Goal: Task Accomplishment & Management: Use online tool/utility

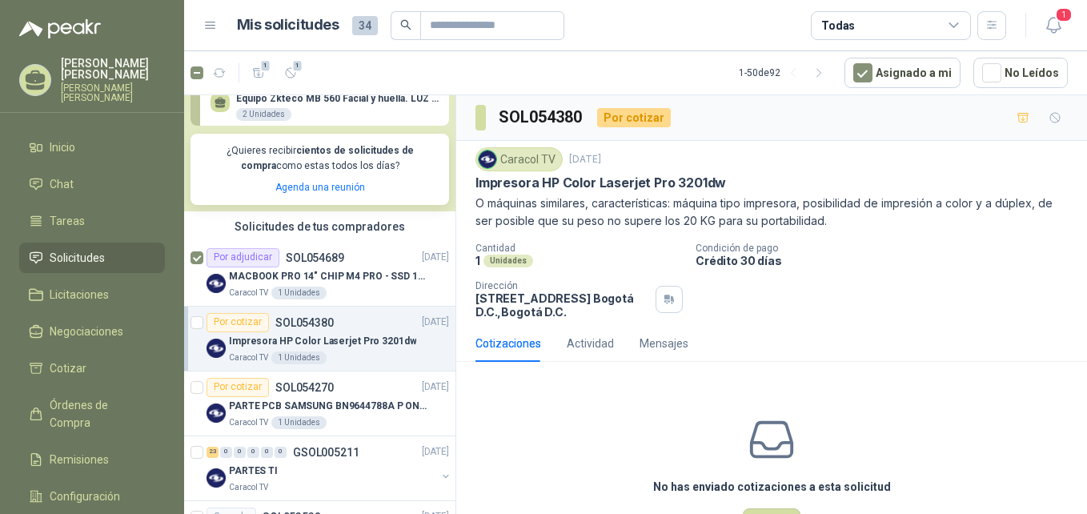
scroll to position [320, 0]
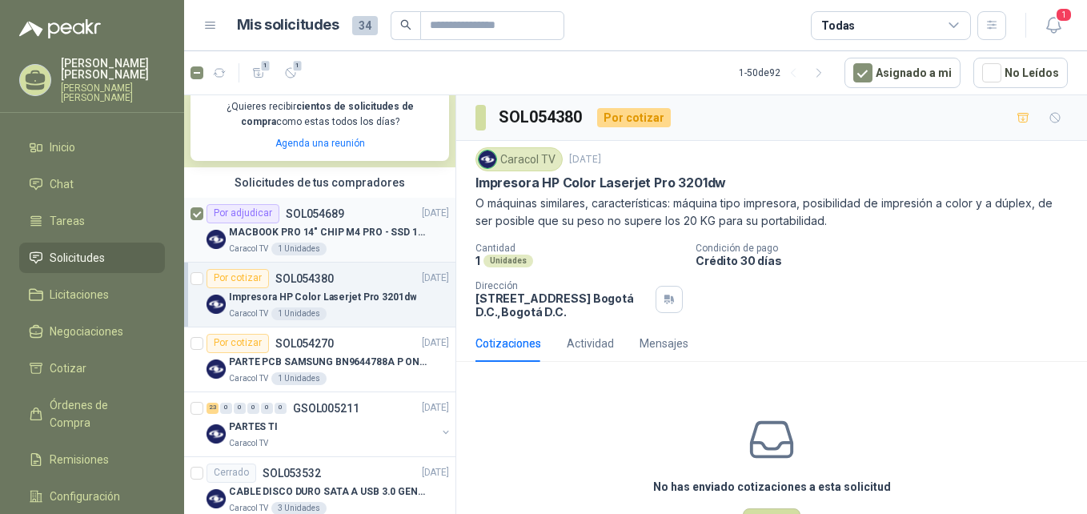
click at [303, 221] on div "Por adjudicar SOL054689" at bounding box center [275, 213] width 138 height 19
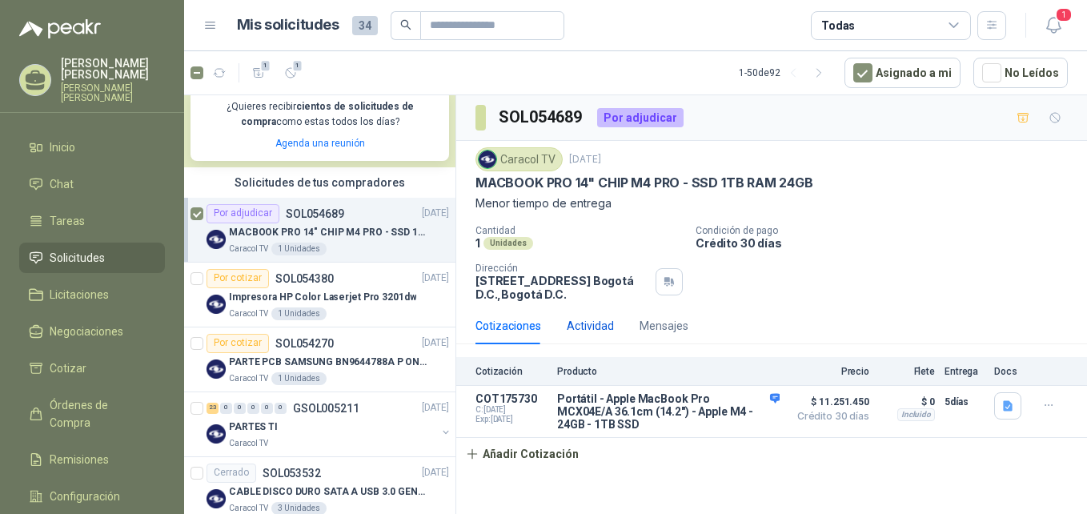
click at [591, 326] on div "Actividad" at bounding box center [590, 326] width 47 height 18
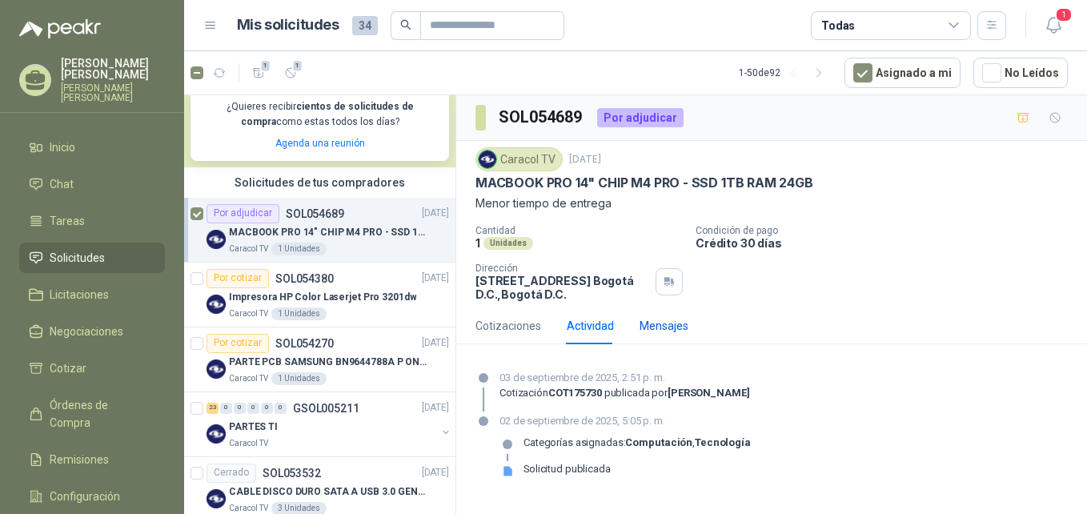
click at [670, 330] on div "Mensajes" at bounding box center [663, 326] width 49 height 18
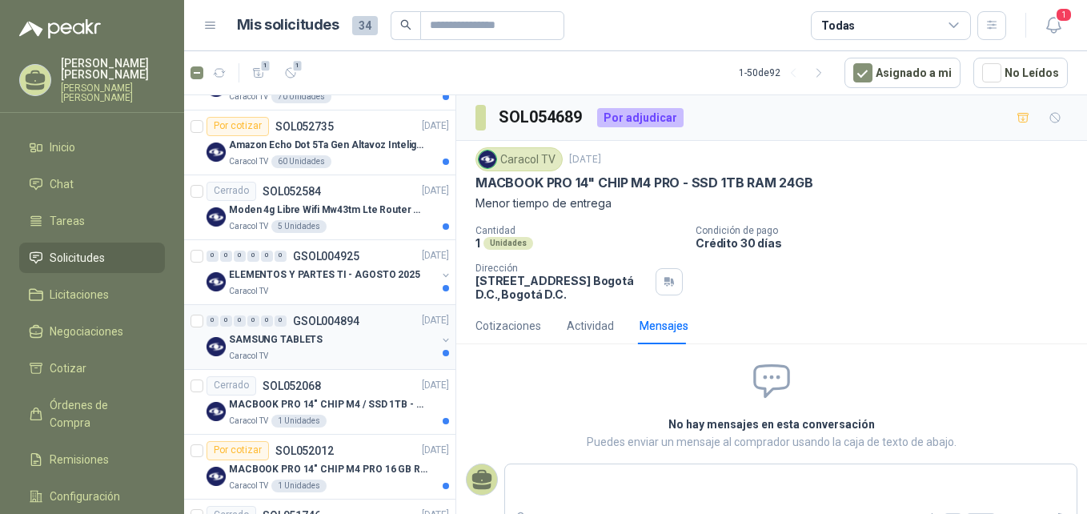
scroll to position [1200, 0]
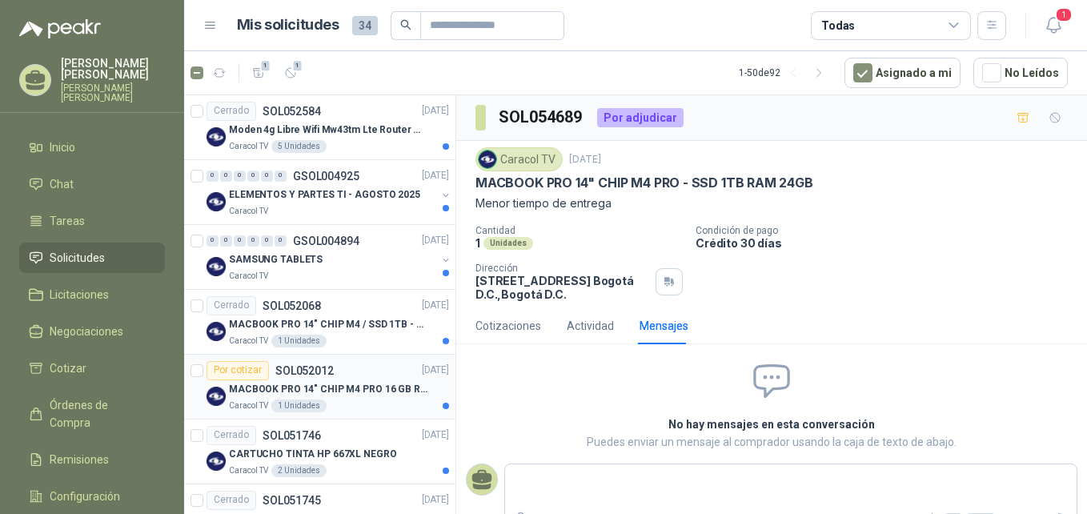
click at [249, 374] on div "Por cotizar" at bounding box center [237, 370] width 62 height 19
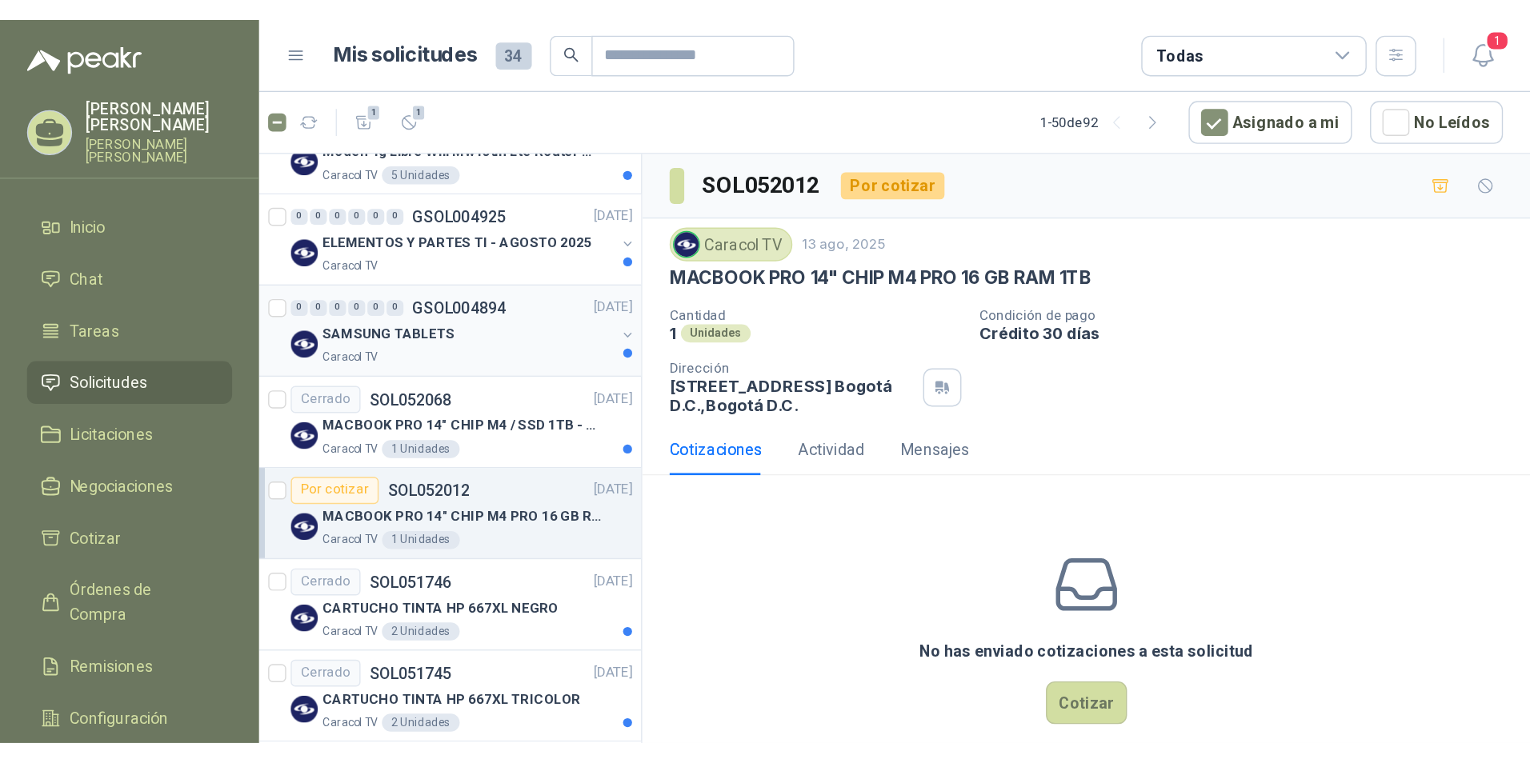
scroll to position [1280, 0]
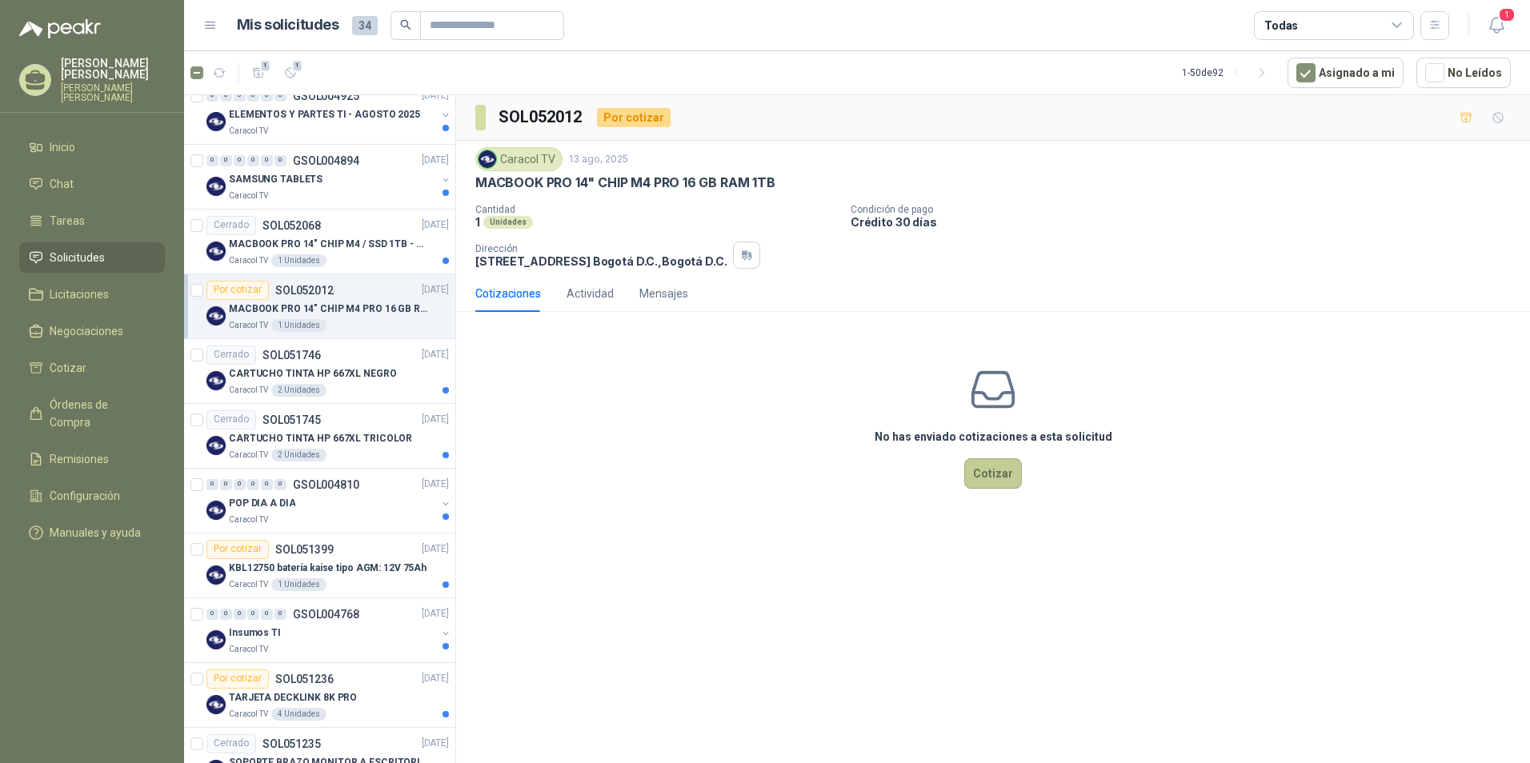
click at [1009, 471] on button "Cotizar" at bounding box center [993, 473] width 58 height 30
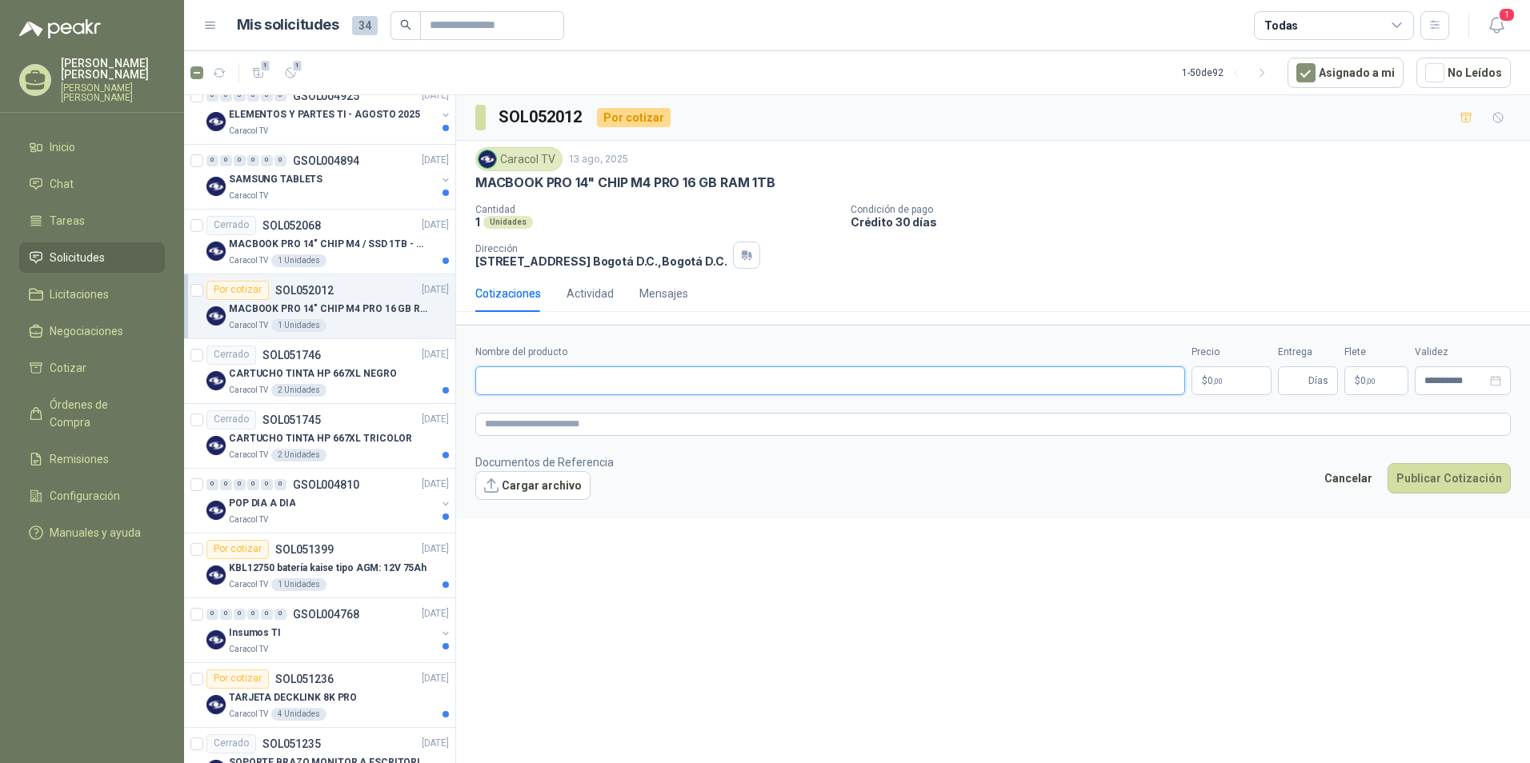
click at [551, 381] on input "Nombre del producto" at bounding box center [830, 380] width 710 height 29
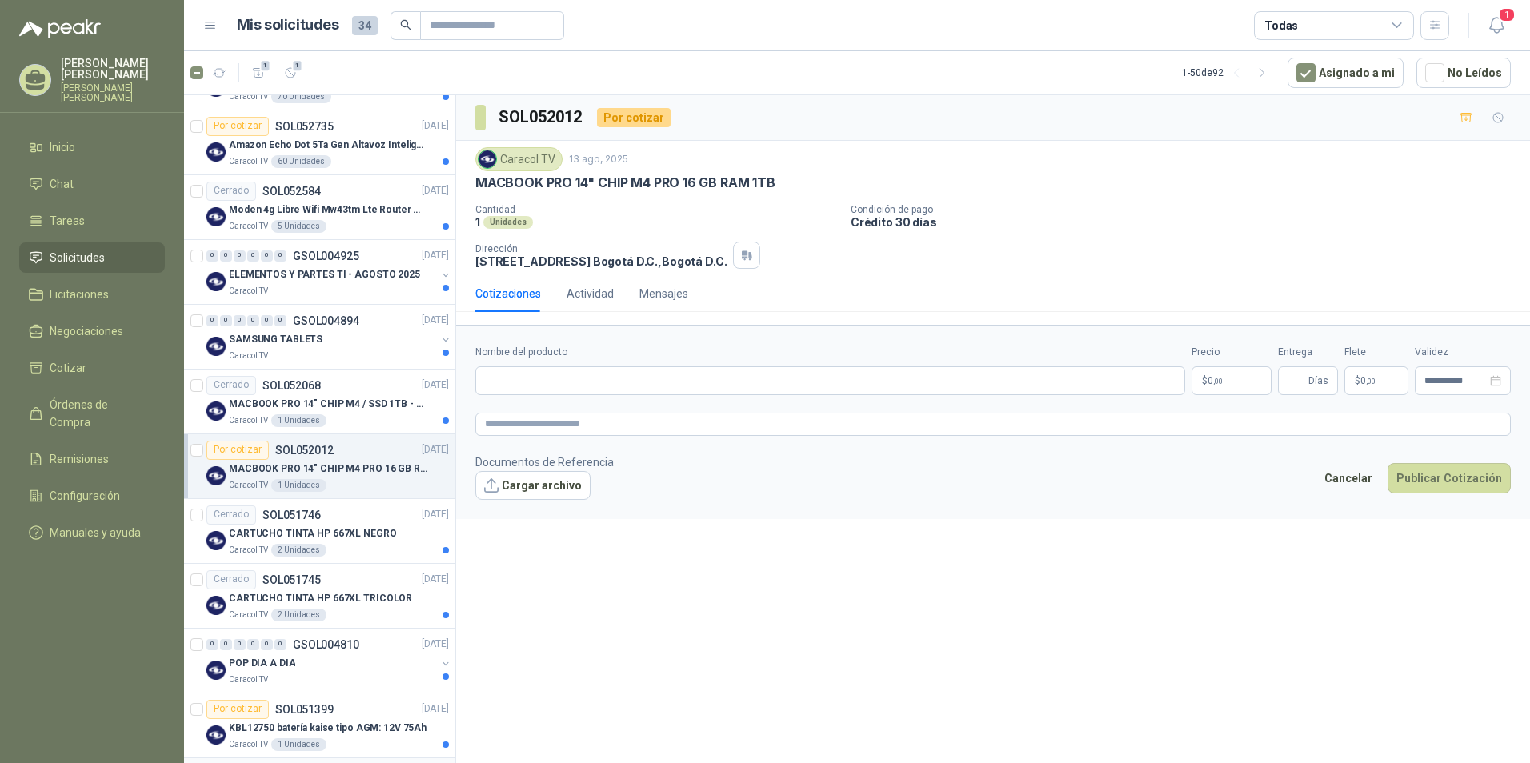
scroll to position [1092, 0]
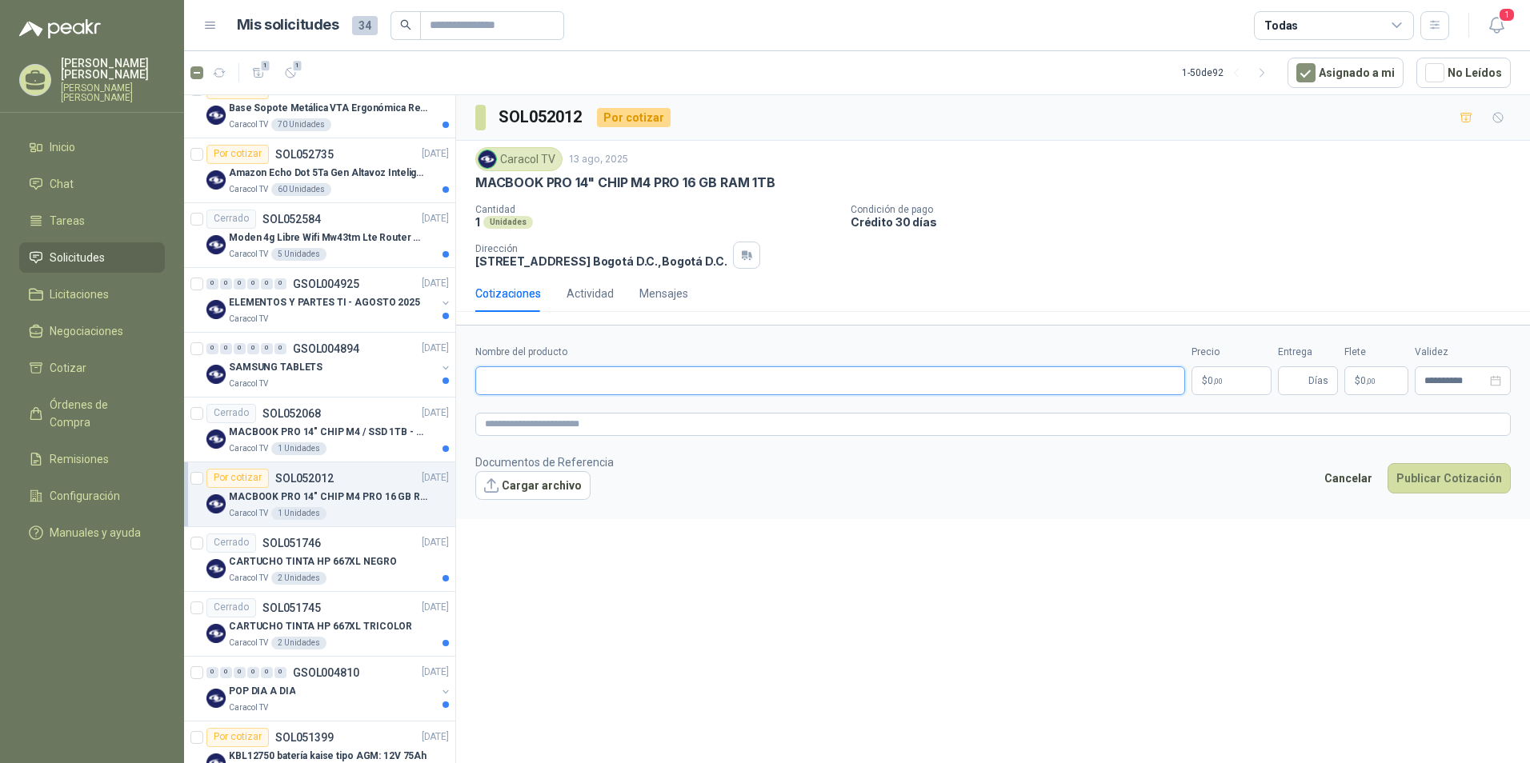
click at [574, 379] on input "Nombre del producto" at bounding box center [830, 380] width 710 height 29
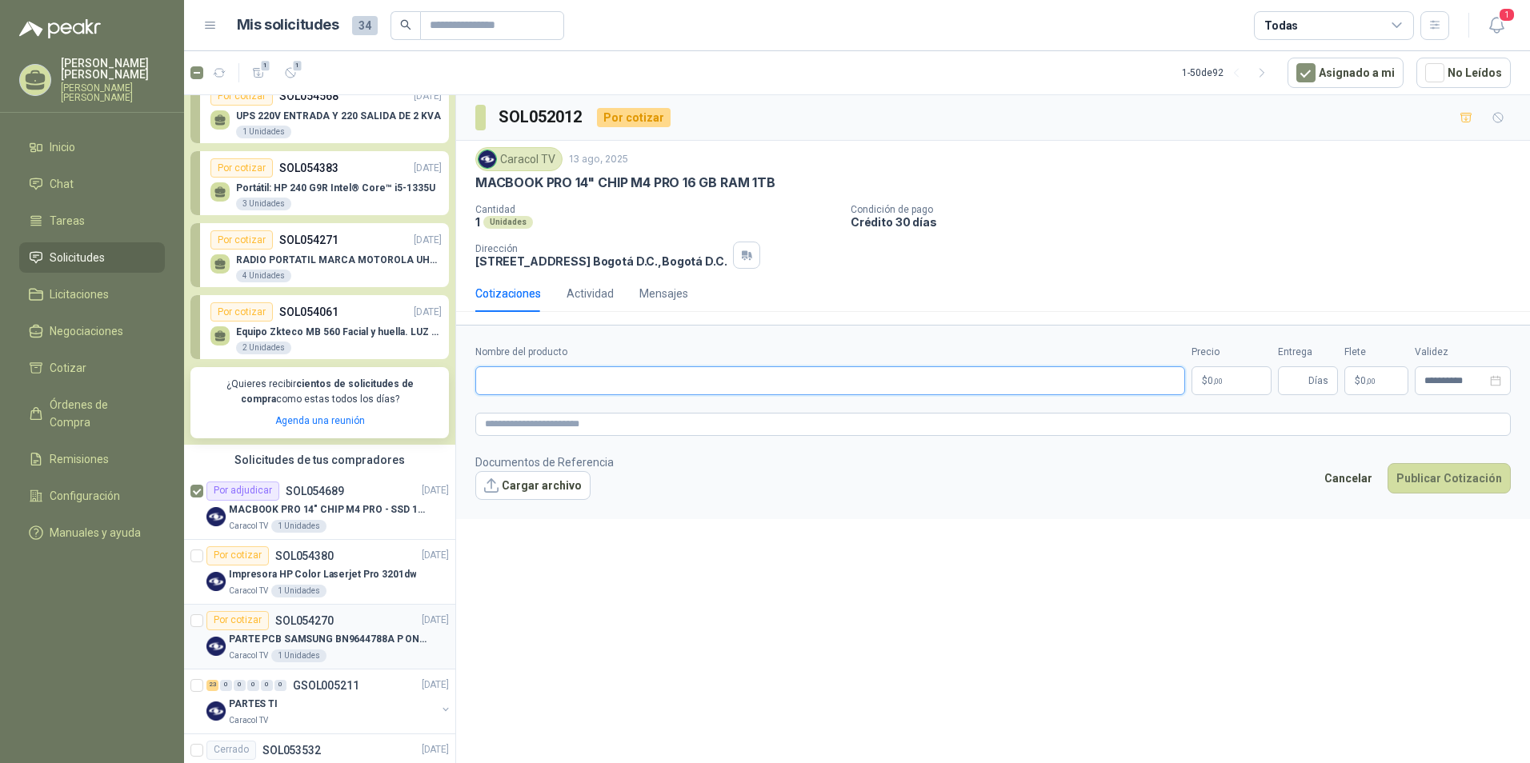
scroll to position [0, 0]
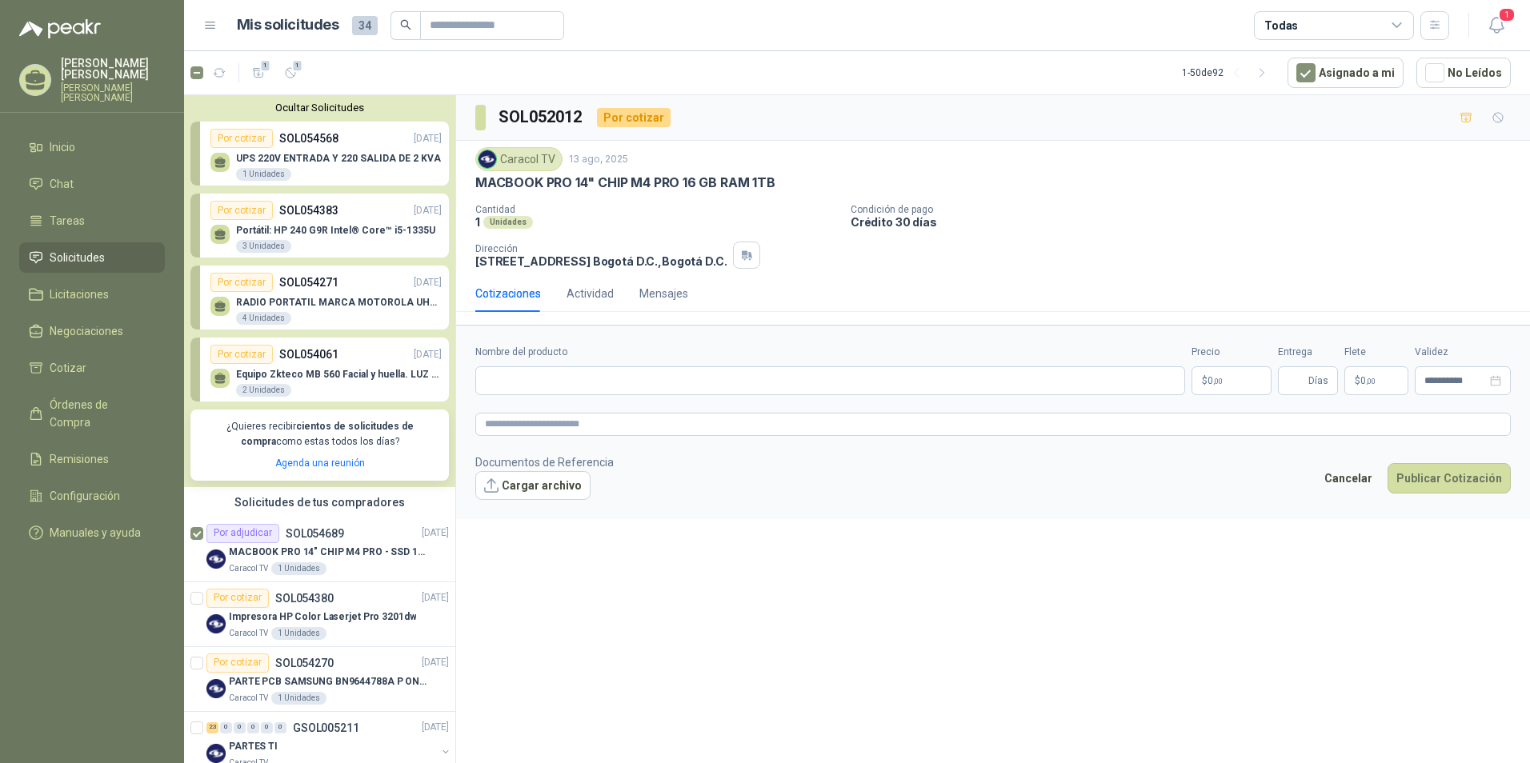
click at [322, 155] on p "UPS 220V ENTRADA Y 220 SALIDA DE 2 KVA" at bounding box center [338, 158] width 205 height 11
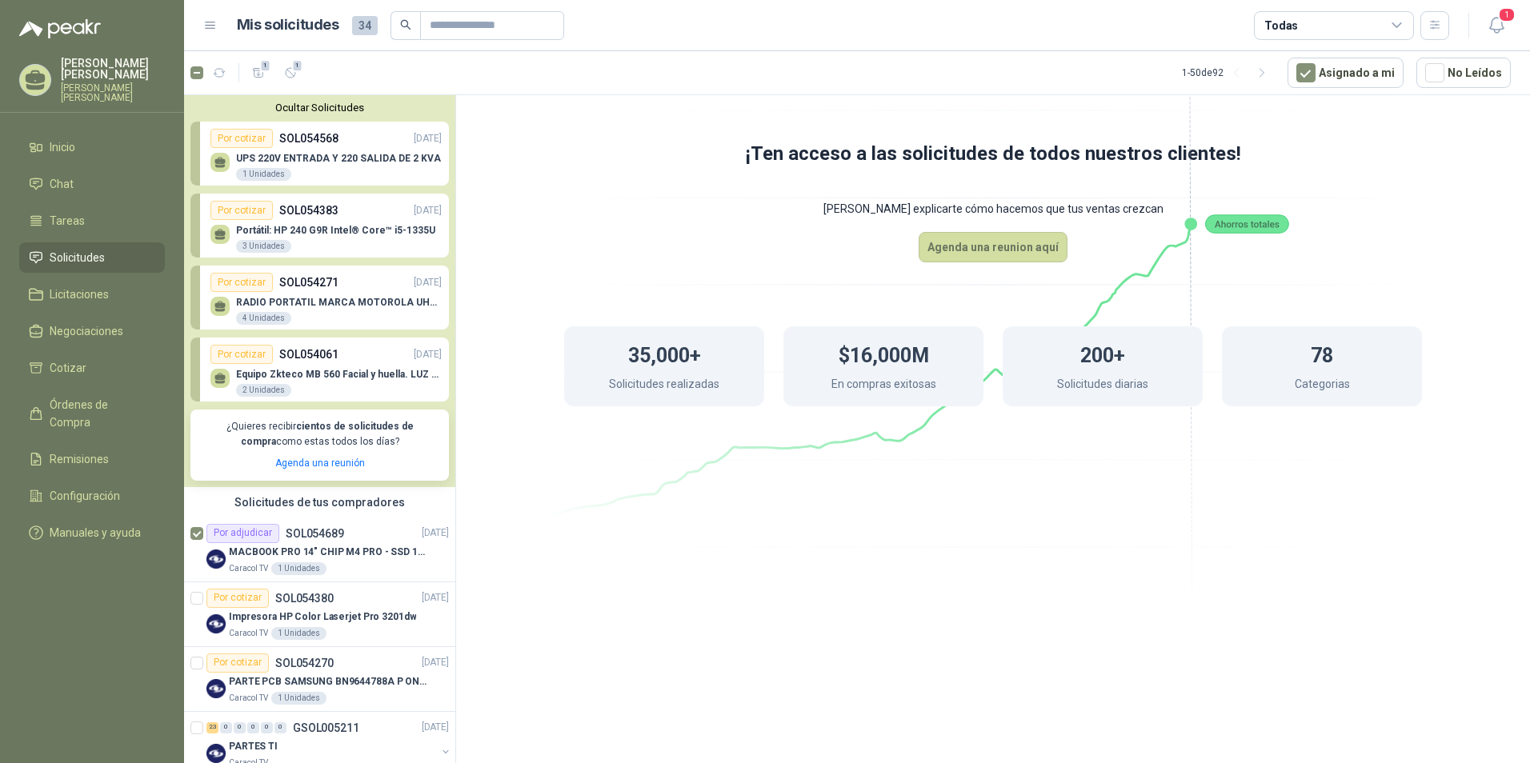
click at [236, 142] on div "Por cotizar" at bounding box center [241, 138] width 62 height 19
click at [98, 338] on span "Negociaciones" at bounding box center [87, 331] width 74 height 18
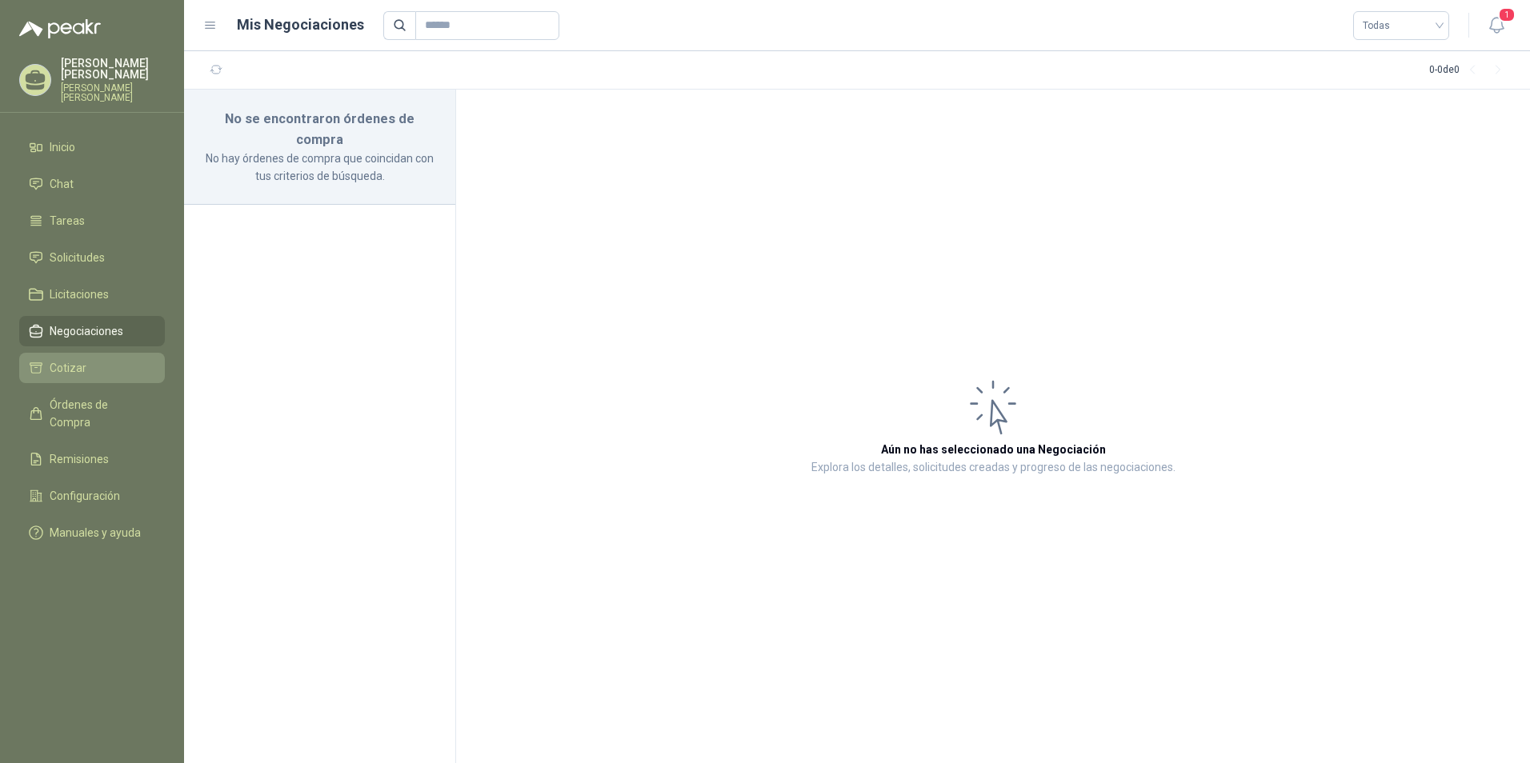
click at [66, 370] on span "Cotizar" at bounding box center [68, 368] width 37 height 18
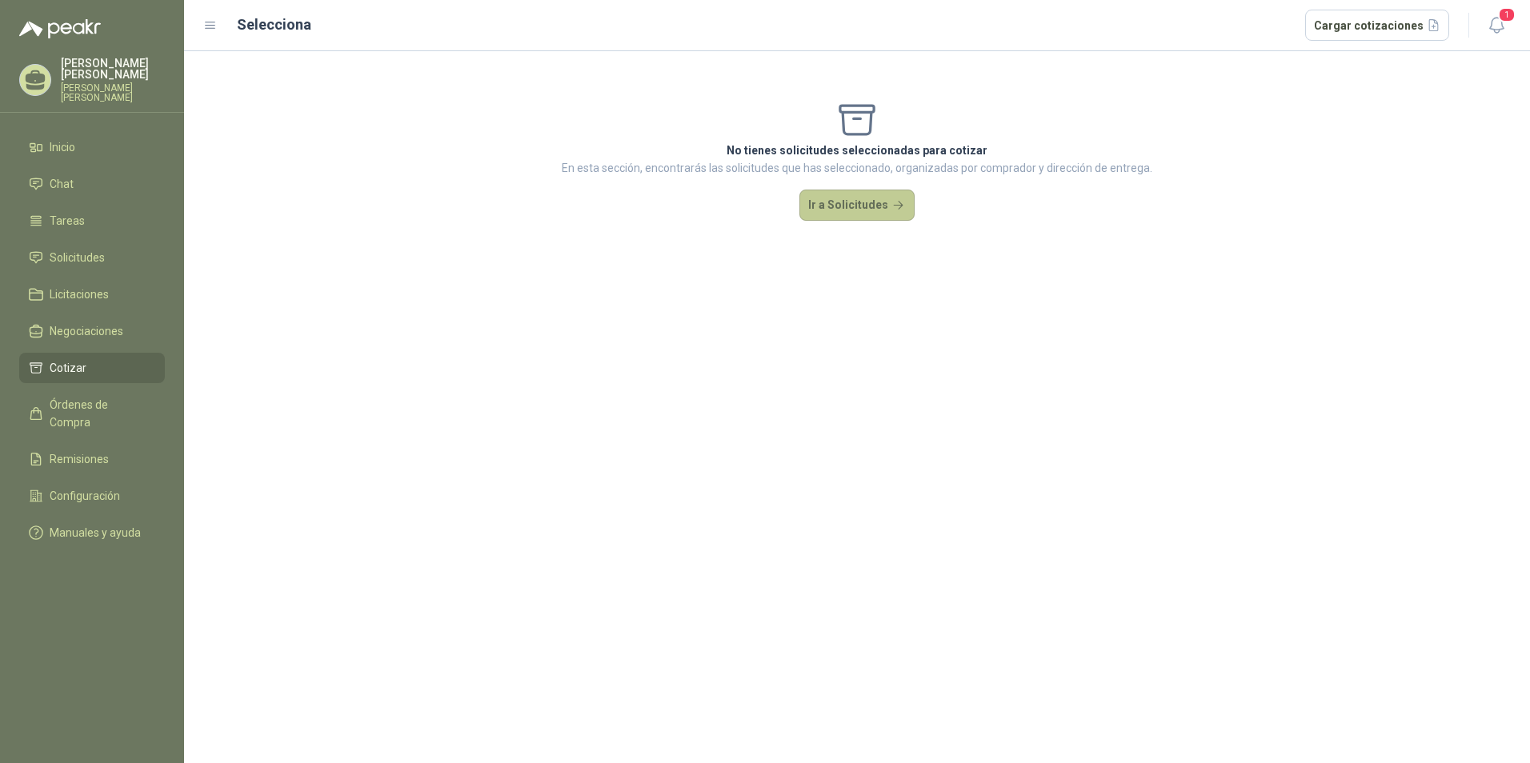
click at [841, 205] on button "Ir a Solicitudes" at bounding box center [856, 206] width 115 height 32
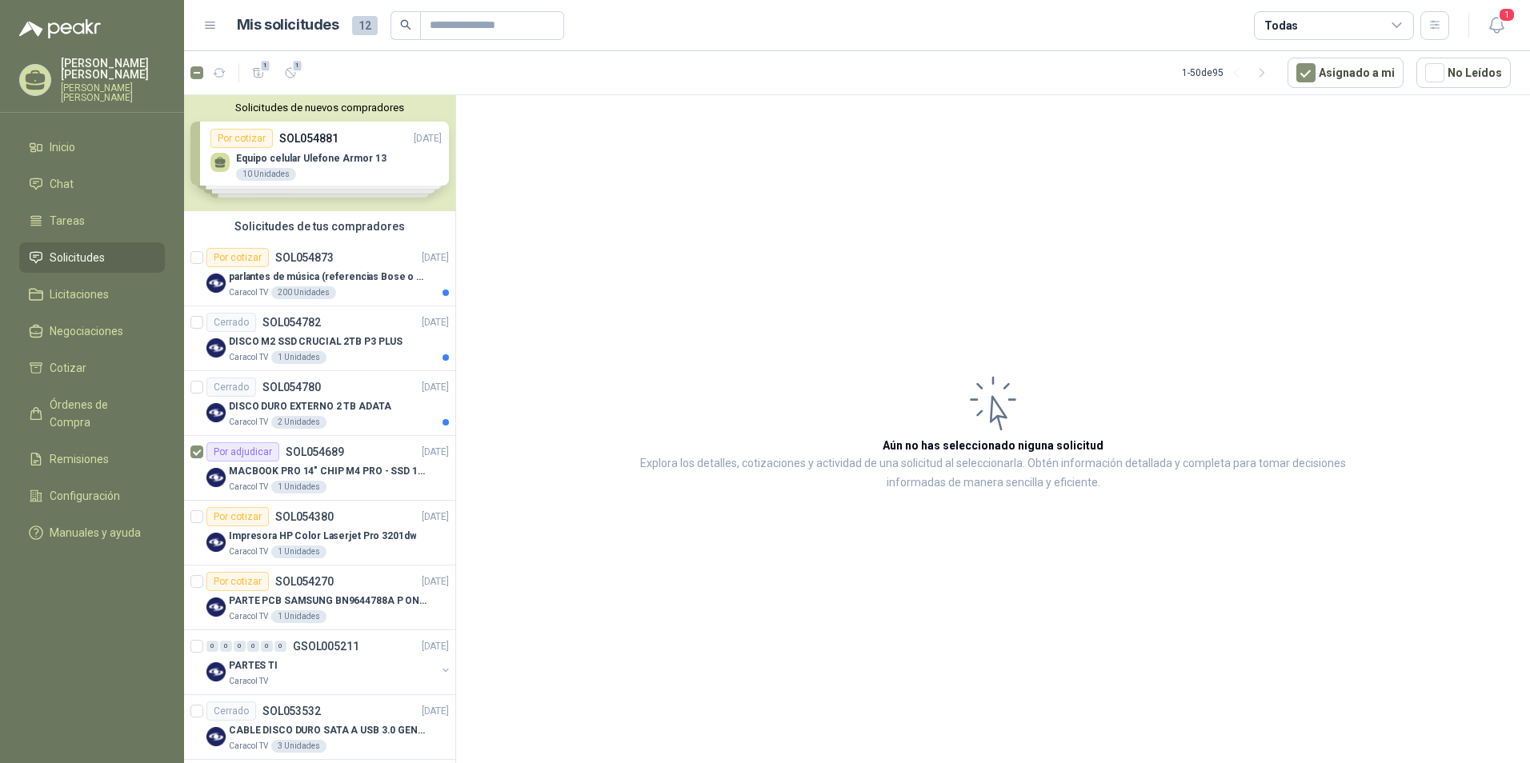
click at [326, 162] on div "Solicitudes de nuevos compradores Por cotizar SOL054881 [DATE] Equipo celular U…" at bounding box center [319, 153] width 271 height 116
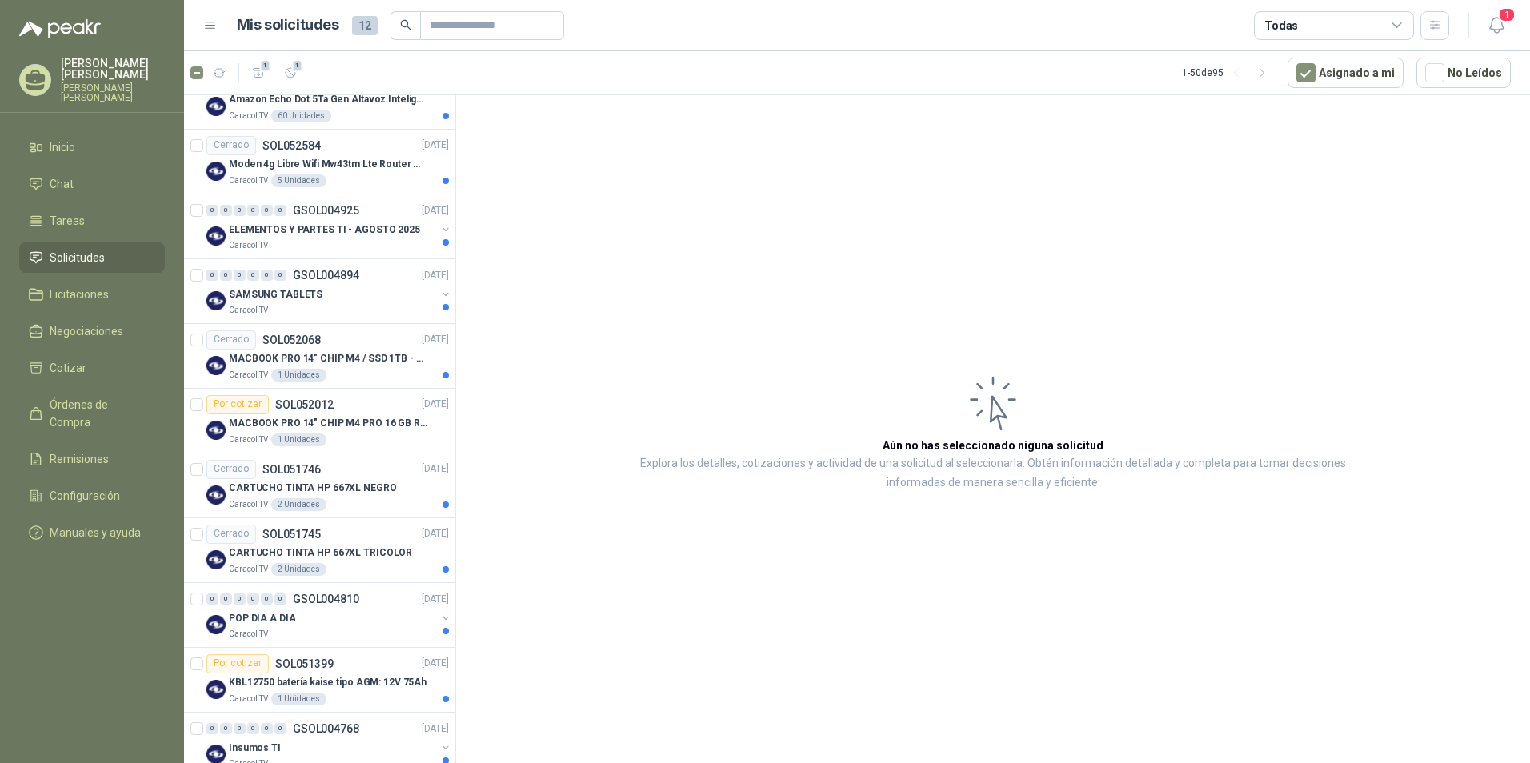
scroll to position [1520, 0]
